Goal: Task Accomplishment & Management: Manage account settings

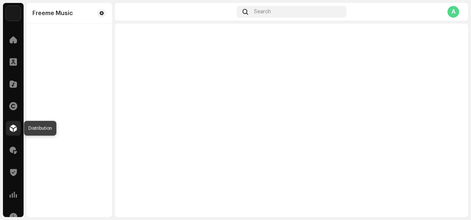
click at [15, 130] on span at bounding box center [13, 128] width 7 height 6
click at [10, 128] on span at bounding box center [13, 128] width 7 height 6
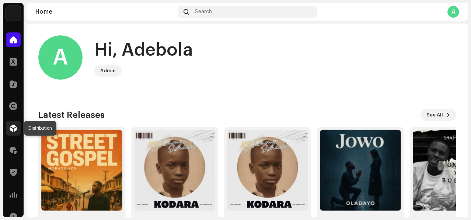
click at [10, 128] on span at bounding box center [13, 128] width 7 height 6
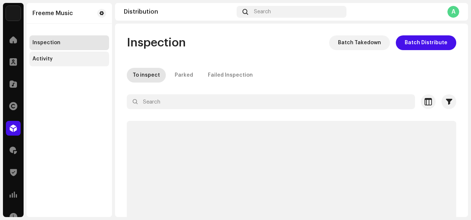
click at [50, 59] on div "Activity" at bounding box center [42, 59] width 20 height 6
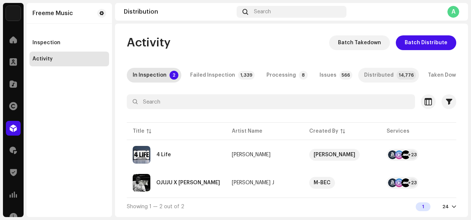
click at [370, 76] on div "Distributed" at bounding box center [378, 75] width 29 height 15
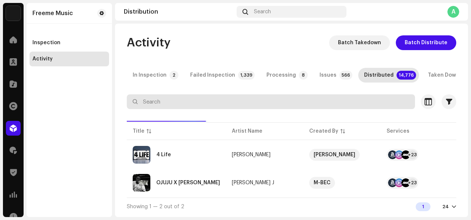
click at [290, 108] on input "text" at bounding box center [271, 101] width 288 height 15
paste input "Casey Kerry"
type input "Casey Kerry"
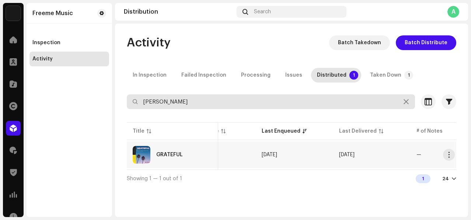
scroll to position [0, 304]
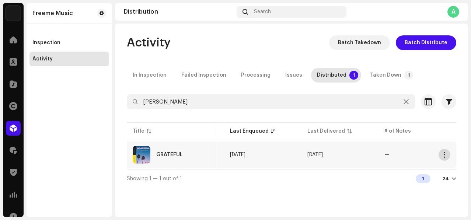
click at [448, 154] on button "button" at bounding box center [445, 155] width 12 height 12
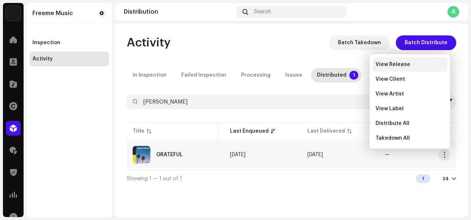
click at [388, 63] on span "View Release" at bounding box center [393, 65] width 35 height 6
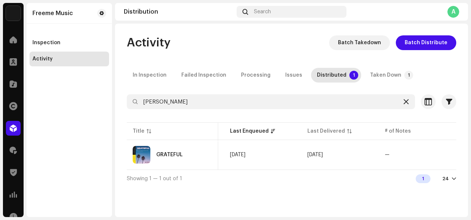
click at [406, 105] on div at bounding box center [406, 101] width 9 height 9
click at [402, 101] on div at bounding box center [406, 101] width 9 height 9
click at [406, 101] on icon at bounding box center [406, 102] width 5 height 6
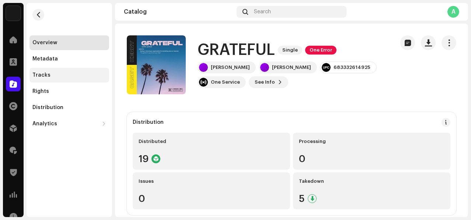
click at [52, 77] on div "Tracks" at bounding box center [69, 75] width 74 height 6
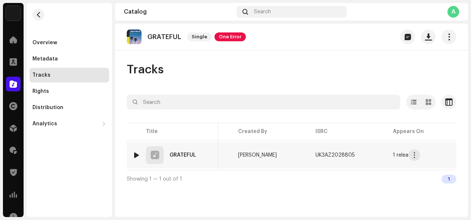
scroll to position [0, 228]
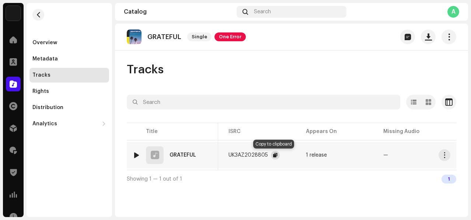
click at [274, 153] on span "button" at bounding box center [275, 155] width 4 height 6
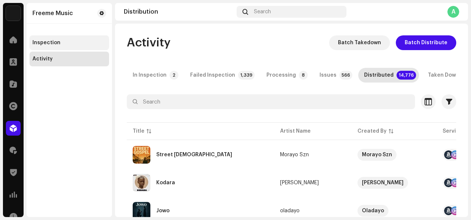
click at [68, 43] on div "Inspection" at bounding box center [69, 43] width 74 height 6
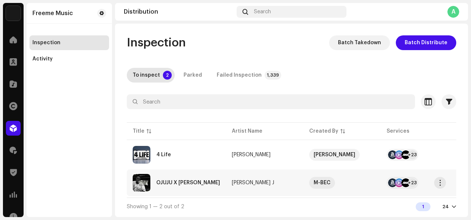
click at [216, 177] on td "OJUJU X BOBO" at bounding box center [176, 183] width 99 height 27
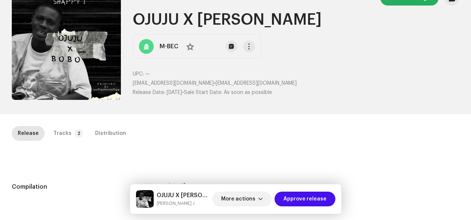
scroll to position [43, 0]
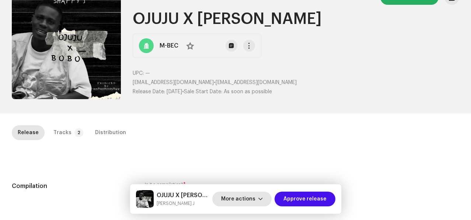
click at [250, 194] on span "More actions" at bounding box center [238, 199] width 34 height 15
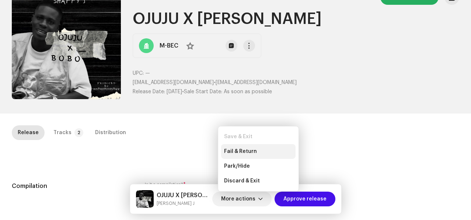
click at [254, 150] on span "Fail & Return" at bounding box center [240, 152] width 33 height 6
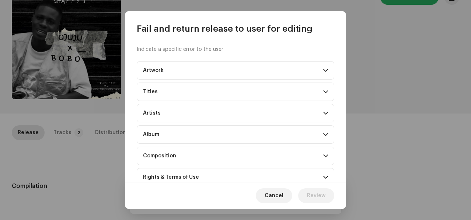
scroll to position [78, 0]
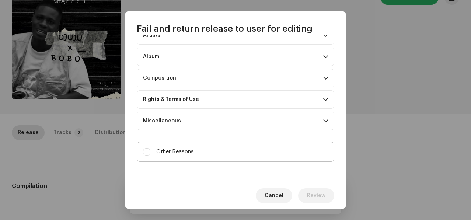
click at [164, 148] on span "Other Reasons" at bounding box center [175, 152] width 38 height 8
click at [150, 148] on input "Other Reasons" at bounding box center [146, 151] width 7 height 7
checkbox input "true"
click at [156, 173] on textarea at bounding box center [236, 181] width 198 height 27
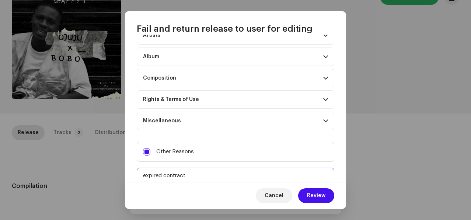
drag, startPoint x: 198, startPoint y: 177, endPoint x: 126, endPoint y: 167, distance: 72.6
click at [126, 167] on div "Indicate a specific error to the user Artwork Upscaled art / bad quality Logo /…" at bounding box center [235, 108] width 221 height 147
type textarea "expired contract"
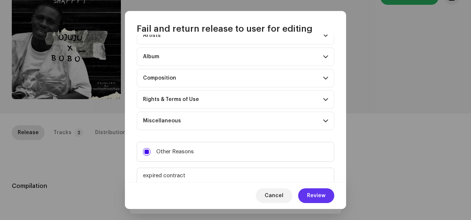
click at [320, 200] on span "Review" at bounding box center [316, 195] width 18 height 15
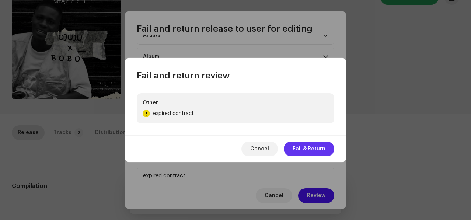
click at [297, 149] on span "Fail & Return" at bounding box center [309, 149] width 33 height 15
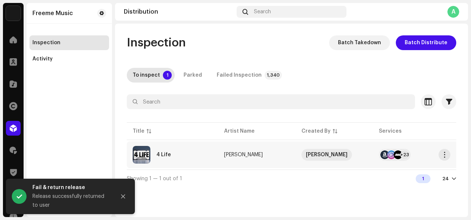
click at [214, 154] on td "4 Life" at bounding box center [172, 155] width 91 height 27
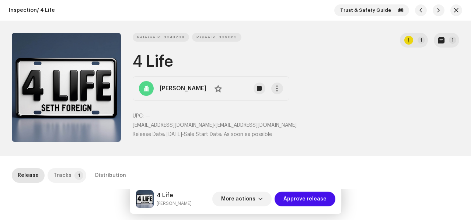
click at [64, 172] on div "Tracks" at bounding box center [62, 175] width 18 height 15
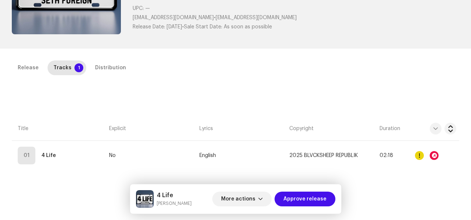
scroll to position [146, 0]
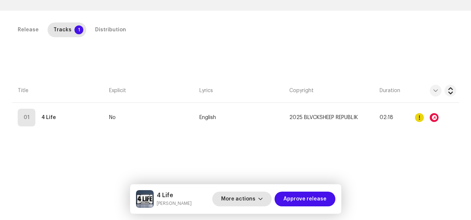
click at [255, 198] on span "More actions" at bounding box center [238, 199] width 34 height 15
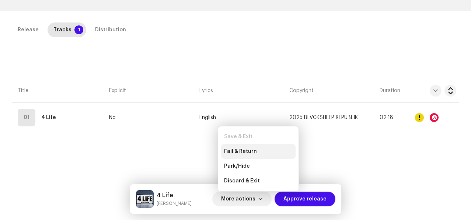
click at [241, 153] on span "Fail & Return" at bounding box center [240, 152] width 33 height 6
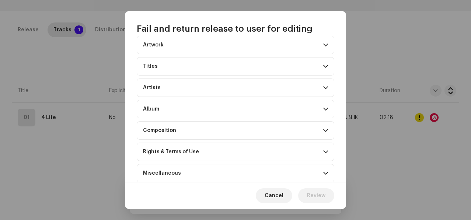
scroll to position [78, 0]
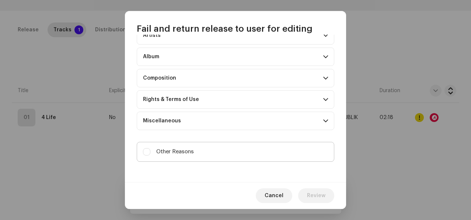
click at [159, 150] on span "Other Reasons" at bounding box center [175, 152] width 38 height 8
click at [150, 150] on input "Other Reasons" at bounding box center [146, 151] width 7 height 7
checkbox input "true"
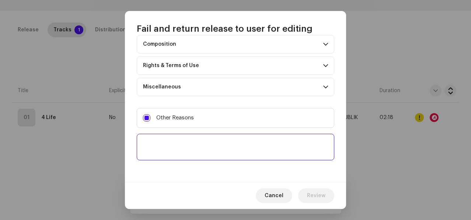
click at [158, 154] on textarea at bounding box center [236, 147] width 198 height 27
paste textarea "expired contract"
type textarea "expired contract"
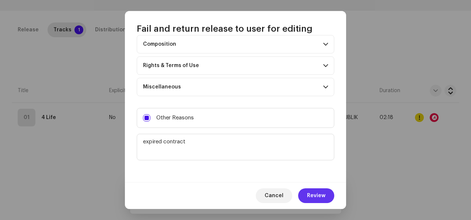
click at [314, 190] on span "Review" at bounding box center [316, 195] width 18 height 15
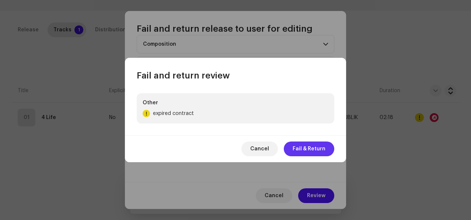
click at [315, 151] on span "Fail & Return" at bounding box center [309, 149] width 33 height 15
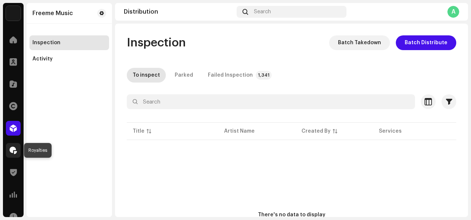
click at [13, 147] on span at bounding box center [13, 150] width 7 height 6
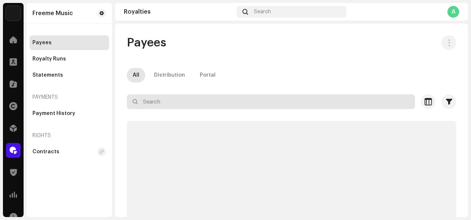
click at [181, 100] on input "text" at bounding box center [271, 101] width 288 height 15
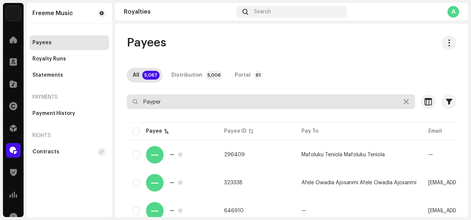
type input "Payper"
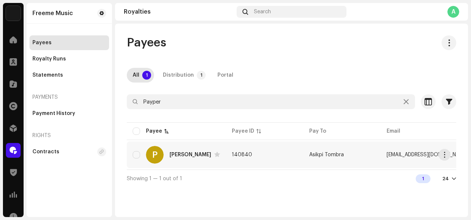
click at [288, 160] on td "140840" at bounding box center [264, 155] width 77 height 27
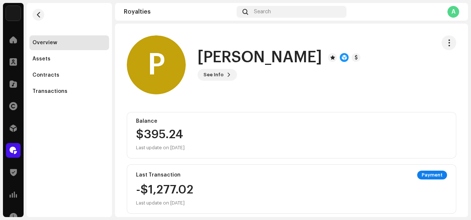
scroll to position [10, 0]
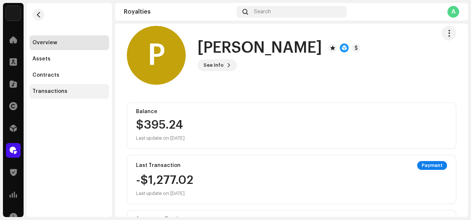
click at [71, 96] on div "Transactions" at bounding box center [69, 91] width 80 height 15
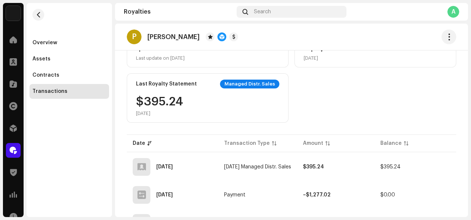
scroll to position [104, 0]
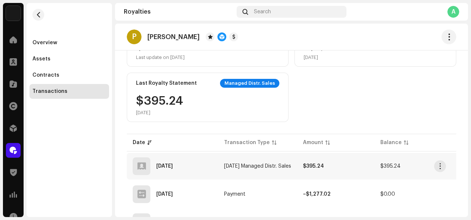
click at [201, 167] on div "Oct 9, 2025" at bounding box center [173, 166] width 80 height 18
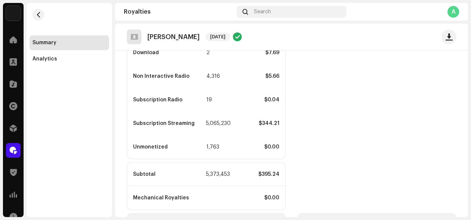
scroll to position [350, 0]
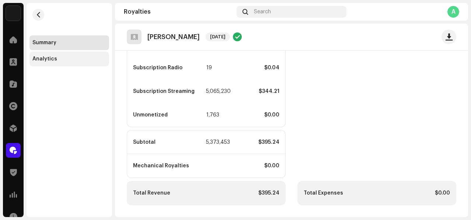
click at [51, 62] on div "Analytics" at bounding box center [69, 59] width 80 height 15
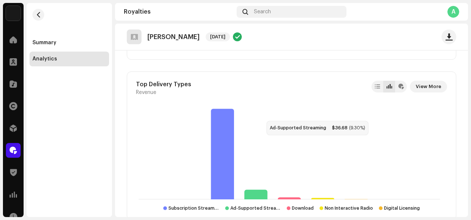
scroll to position [738, 0]
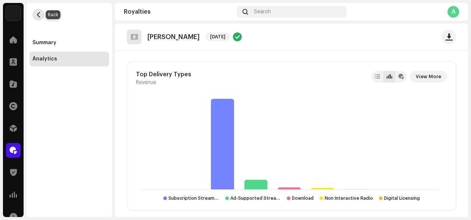
click at [38, 15] on span "button" at bounding box center [39, 15] width 6 height 6
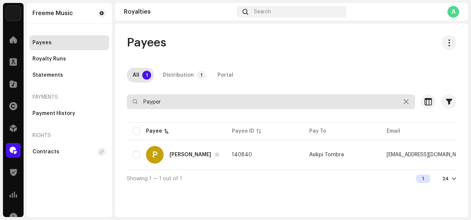
drag, startPoint x: 165, startPoint y: 101, endPoint x: 122, endPoint y: 99, distance: 43.5
click at [122, 99] on div "Payees All 1 Distribution 1 Portal Payper Selected 0 Select all 1 Options Filte…" at bounding box center [291, 111] width 353 height 152
paste input "afeezcotv@gmail.com"
type input "afeezcotv@gmail.com"
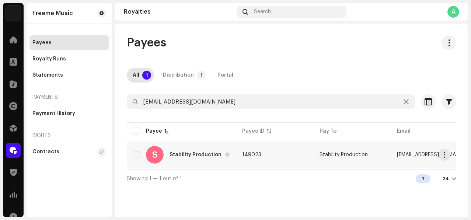
click at [277, 151] on td "149023" at bounding box center [274, 155] width 77 height 27
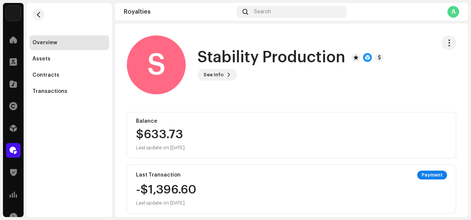
scroll to position [11, 0]
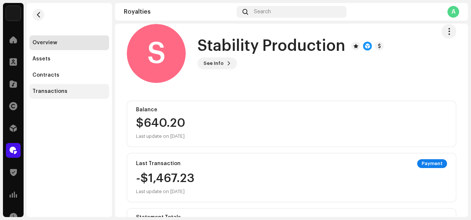
click at [78, 89] on div "Transactions" at bounding box center [69, 91] width 74 height 6
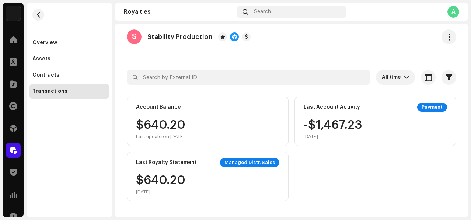
scroll to position [22, 0]
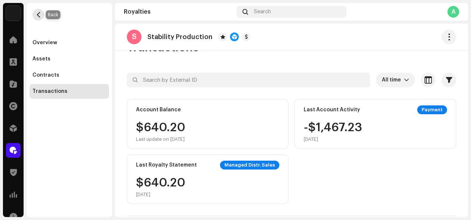
click at [43, 16] on button "button" at bounding box center [38, 15] width 12 height 12
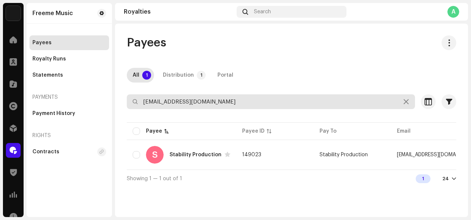
drag, startPoint x: 205, startPoint y: 101, endPoint x: 118, endPoint y: 98, distance: 86.3
click at [118, 98] on div "Payees All 1 Distribution 1 Portal afeezcotv@gmail.com Selected 0 Select all 1 …" at bounding box center [291, 111] width 353 height 152
paste input "kadriadisa@gmail.com -"
type input "kadriadisa@gmail.com"
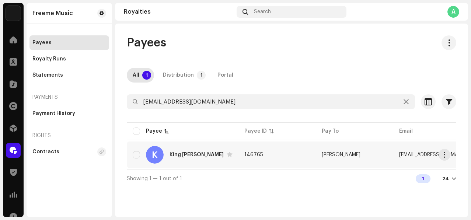
click at [279, 152] on td "146765" at bounding box center [276, 155] width 77 height 27
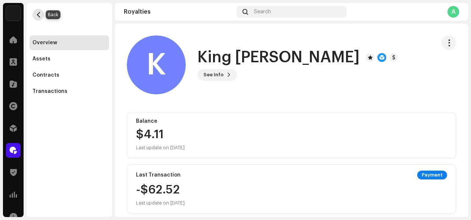
click at [41, 18] on button "button" at bounding box center [38, 15] width 12 height 12
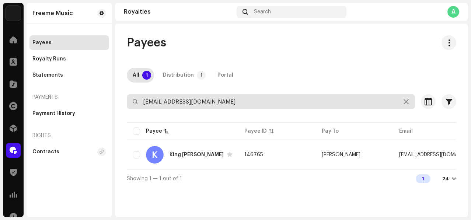
drag, startPoint x: 216, startPoint y: 101, endPoint x: 105, endPoint y: 97, distance: 111.0
click at [105, 97] on div "Freeme Music Home Clients Catalog Rights Distribution Royalties Trust & Safety …" at bounding box center [235, 110] width 471 height 220
paste input "afeezcotv"
type input "afeezcotv@gmail.com"
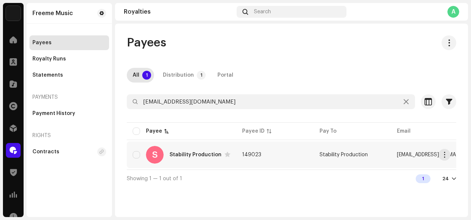
click at [293, 163] on td "149023" at bounding box center [274, 155] width 77 height 27
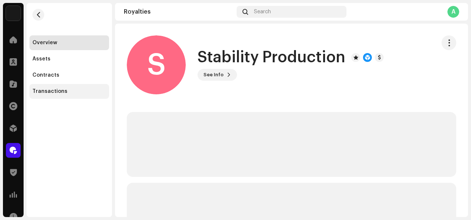
click at [71, 89] on div "Transactions" at bounding box center [69, 91] width 74 height 6
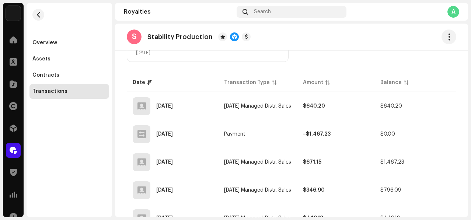
scroll to position [197, 0]
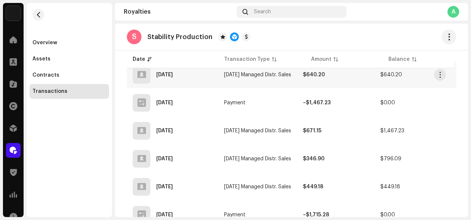
click at [268, 77] on td "Sep 2025 Managed Distr. Sales" at bounding box center [257, 75] width 79 height 27
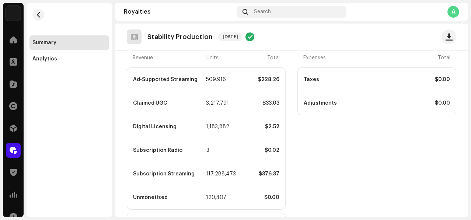
scroll to position [205, 0]
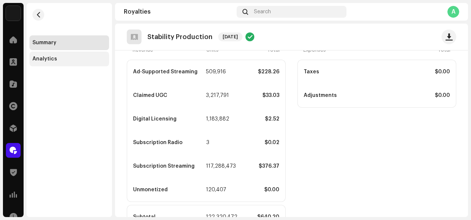
click at [41, 59] on div "Analytics" at bounding box center [44, 59] width 25 height 6
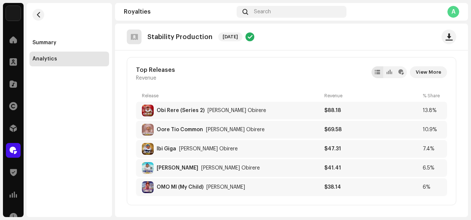
scroll to position [197, 0]
click at [417, 70] on span "View More" at bounding box center [428, 72] width 25 height 15
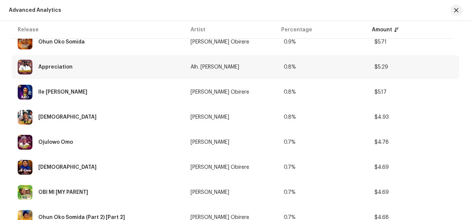
scroll to position [564, 0]
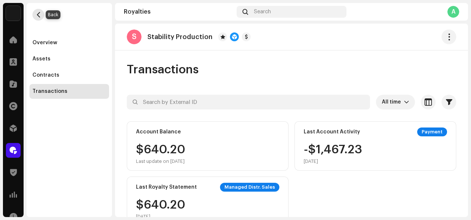
click at [38, 17] on span "button" at bounding box center [39, 15] width 6 height 6
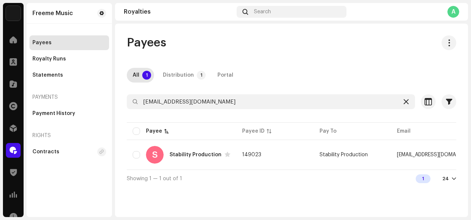
click at [406, 104] on icon at bounding box center [406, 102] width 5 height 6
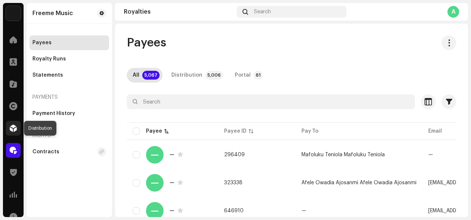
click at [13, 127] on span at bounding box center [13, 128] width 7 height 6
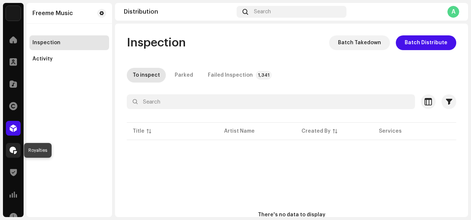
click at [10, 152] on span at bounding box center [13, 150] width 7 height 6
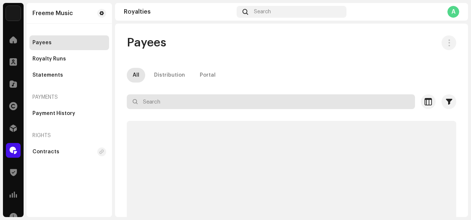
click at [151, 100] on input "text" at bounding box center [271, 101] width 288 height 15
paste input "sarolajmusic@gmail.com"
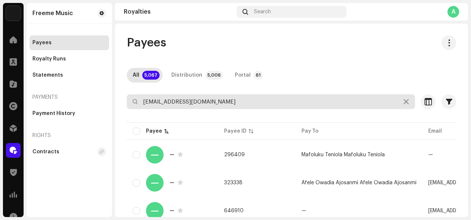
type input "sarolajmusic@gmail.com"
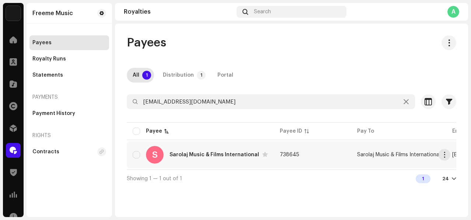
click at [309, 154] on td "738645" at bounding box center [312, 155] width 77 height 27
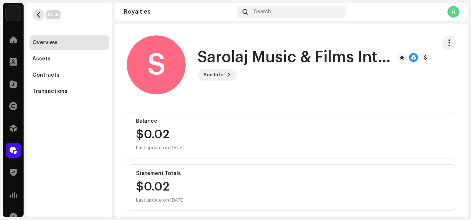
click at [37, 13] on span "button" at bounding box center [39, 15] width 6 height 6
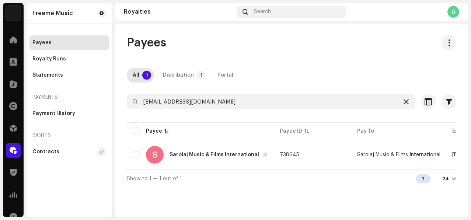
click at [407, 100] on icon at bounding box center [406, 102] width 5 height 6
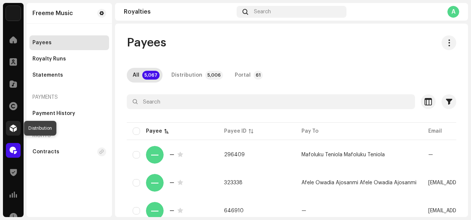
click at [16, 126] on span at bounding box center [13, 128] width 7 height 6
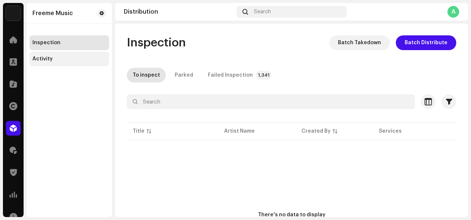
click at [68, 60] on div "Activity" at bounding box center [69, 59] width 74 height 6
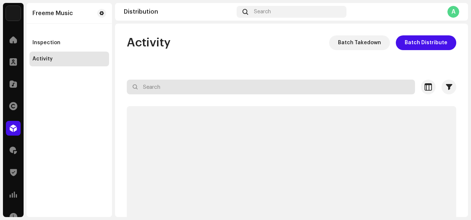
click at [254, 87] on input "text" at bounding box center [271, 87] width 288 height 15
paste input "7316481197201"
type input "7316481197201"
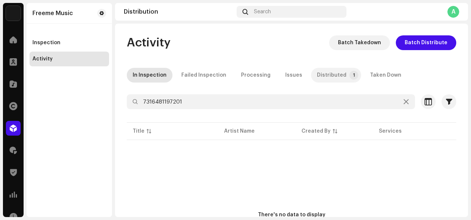
click at [349, 74] on p-badge "1" at bounding box center [353, 75] width 9 height 9
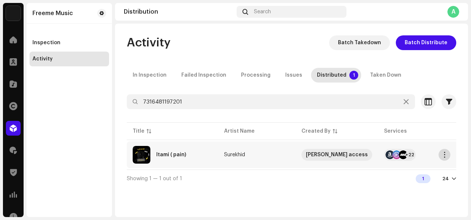
click at [446, 154] on span "button" at bounding box center [445, 155] width 6 height 6
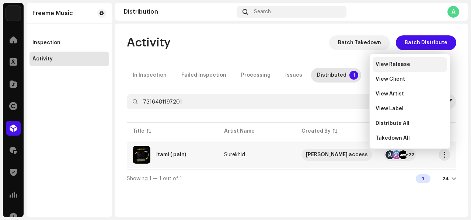
click at [392, 62] on span "View Release" at bounding box center [393, 65] width 35 height 6
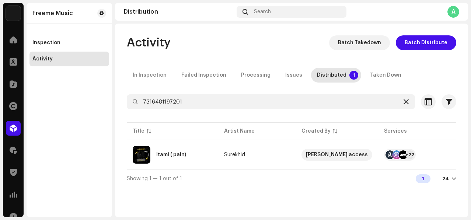
click at [408, 102] on icon at bounding box center [406, 102] width 5 height 6
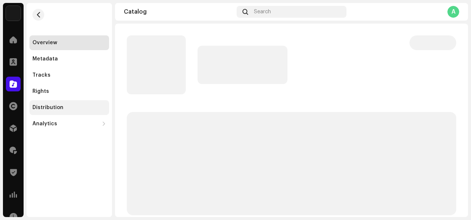
click at [58, 106] on div "Distribution" at bounding box center [47, 108] width 31 height 6
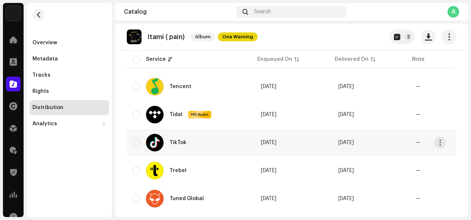
scroll to position [629, 0]
click at [135, 143] on input "checkbox" at bounding box center [136, 142] width 7 height 7
checkbox input "true"
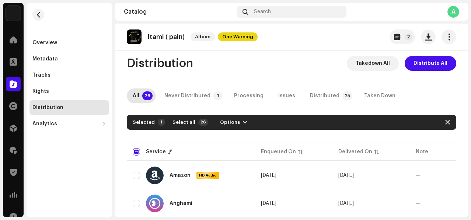
scroll to position [0, 0]
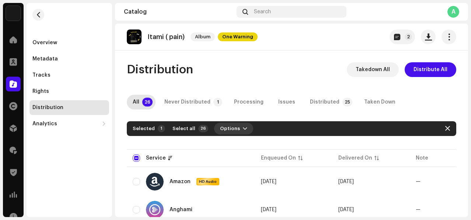
click at [236, 128] on button "Options" at bounding box center [233, 129] width 39 height 12
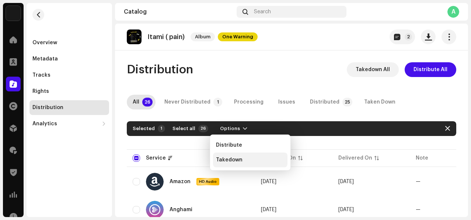
click at [226, 159] on span "Takedown" at bounding box center [229, 160] width 27 height 6
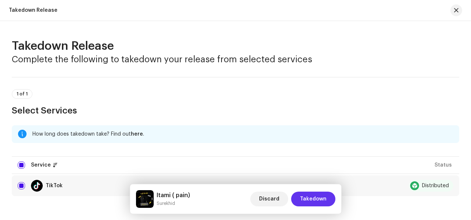
click at [322, 201] on span "Takedown" at bounding box center [313, 199] width 27 height 15
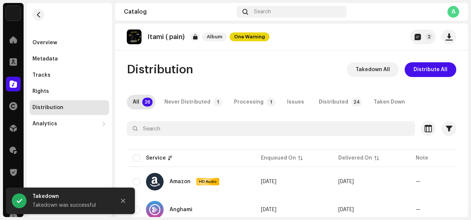
click at [284, 73] on div "Distribution Takedown All Distribute All" at bounding box center [291, 69] width 329 height 15
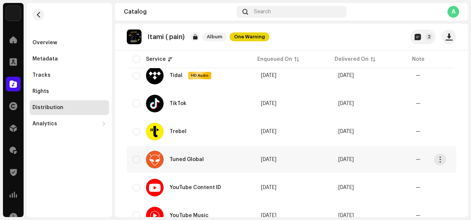
scroll to position [642, 0]
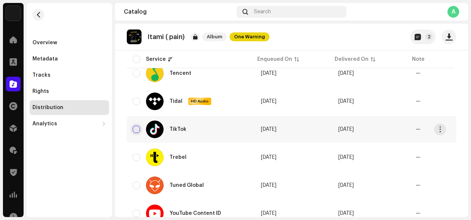
click at [137, 128] on input "checkbox" at bounding box center [136, 129] width 7 height 7
checkbox input "true"
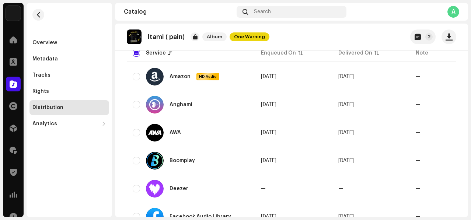
scroll to position [0, 0]
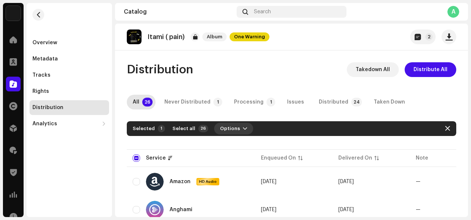
click at [243, 126] on span "button" at bounding box center [245, 129] width 4 height 6
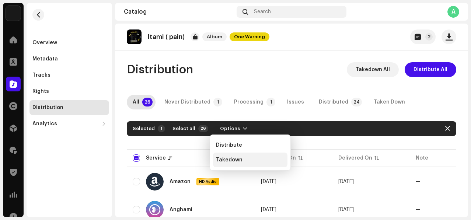
click at [231, 162] on span "Takedown" at bounding box center [229, 160] width 27 height 6
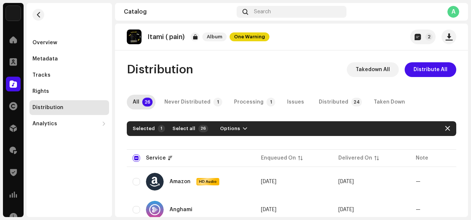
click at [373, 100] on div "Not Eligible For Takedown A release that has status In Takedown with any servic…" at bounding box center [235, 110] width 471 height 220
